Goal: Find specific page/section

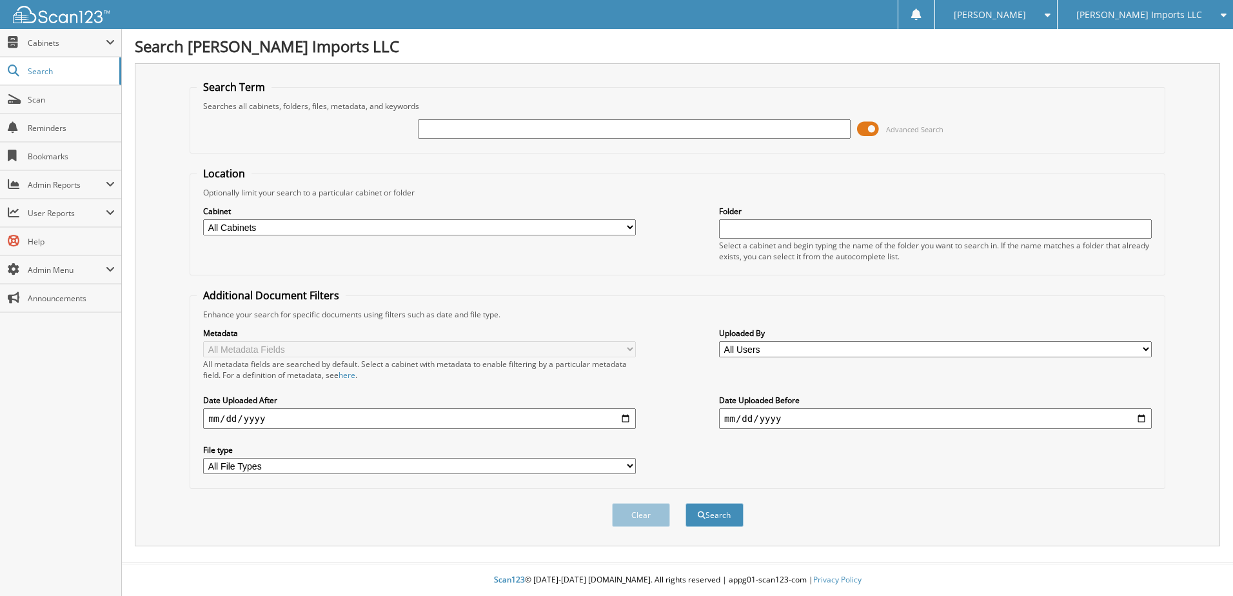
click at [426, 133] on input "text" at bounding box center [634, 128] width 433 height 19
type input "60488"
click at [685, 503] on button "Search" at bounding box center [714, 515] width 58 height 24
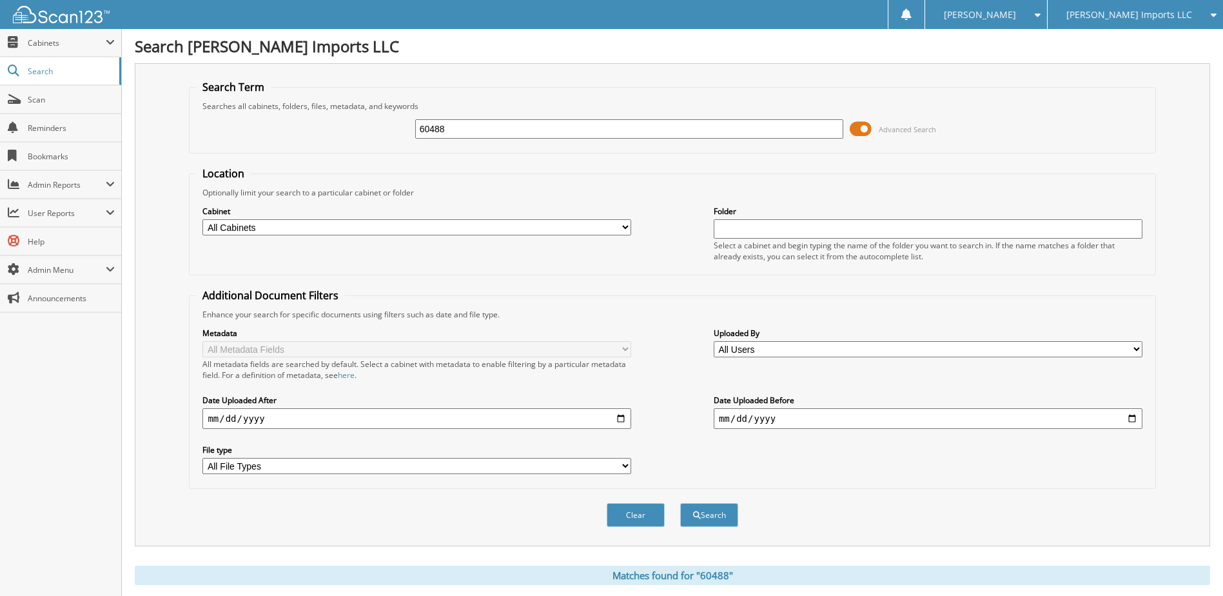
scroll to position [387, 0]
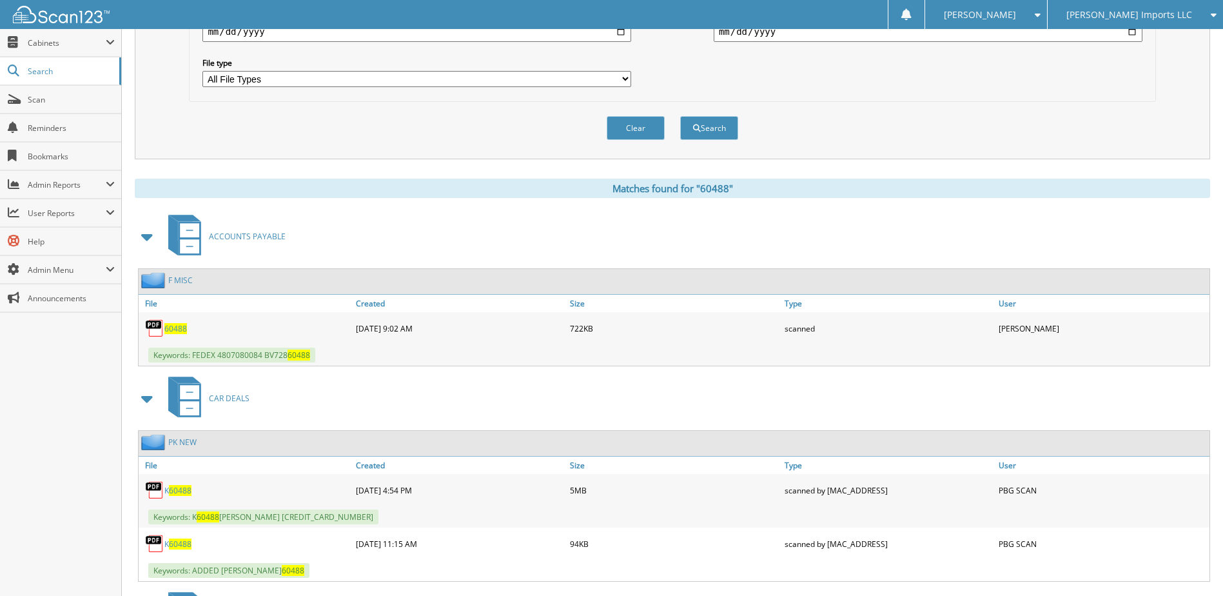
click at [172, 329] on span "60488" at bounding box center [175, 328] width 23 height 11
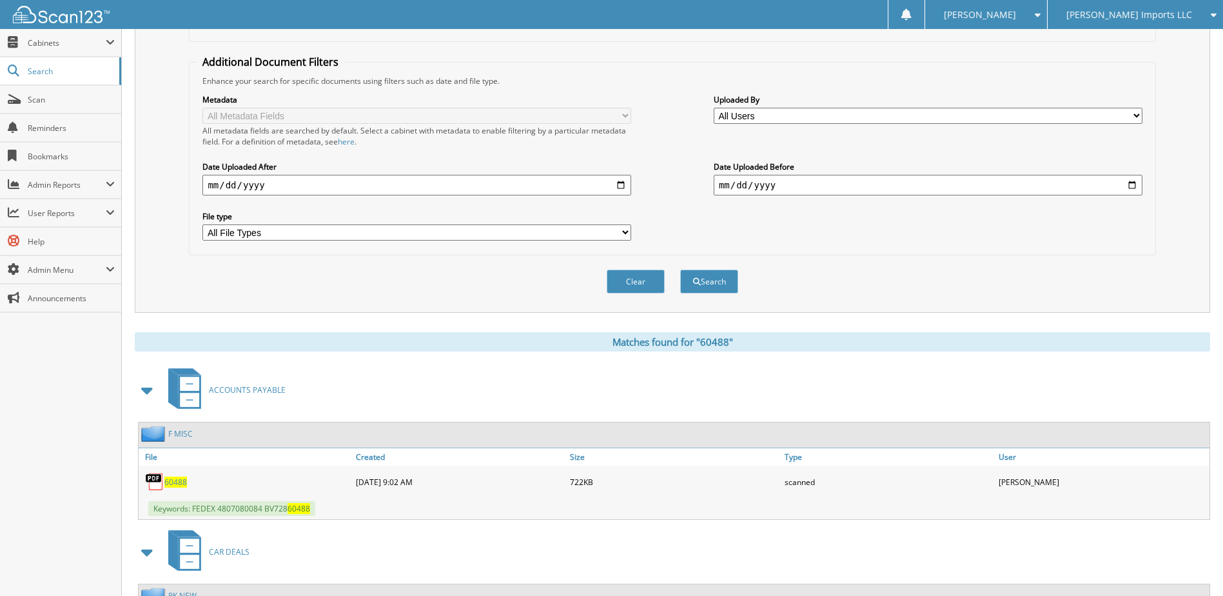
scroll to position [64, 0]
